Goal: Transaction & Acquisition: Purchase product/service

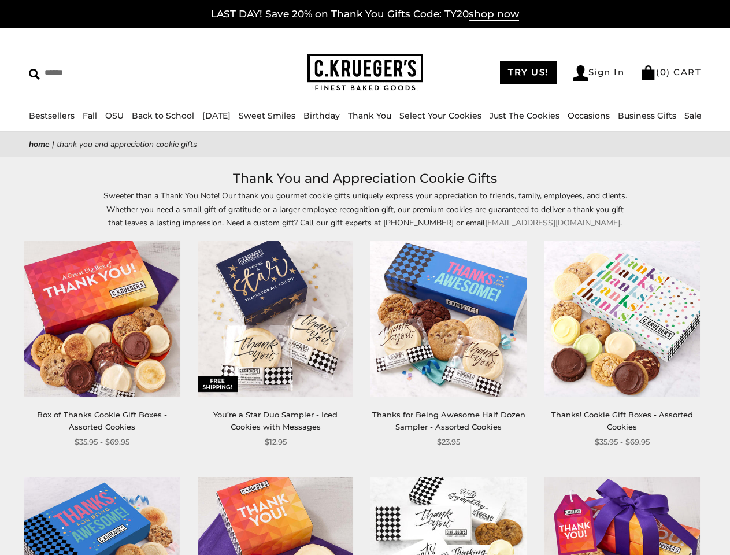
click at [365, 277] on div "**********" at bounding box center [439, 344] width 173 height 207
click at [106, 72] on input "Search" at bounding box center [106, 73] width 154 height 18
click at [570, 116] on link "Occasions" at bounding box center [588, 115] width 42 height 10
click at [365, 361] on div "**********" at bounding box center [439, 344] width 173 height 207
